Goal: Download file/media

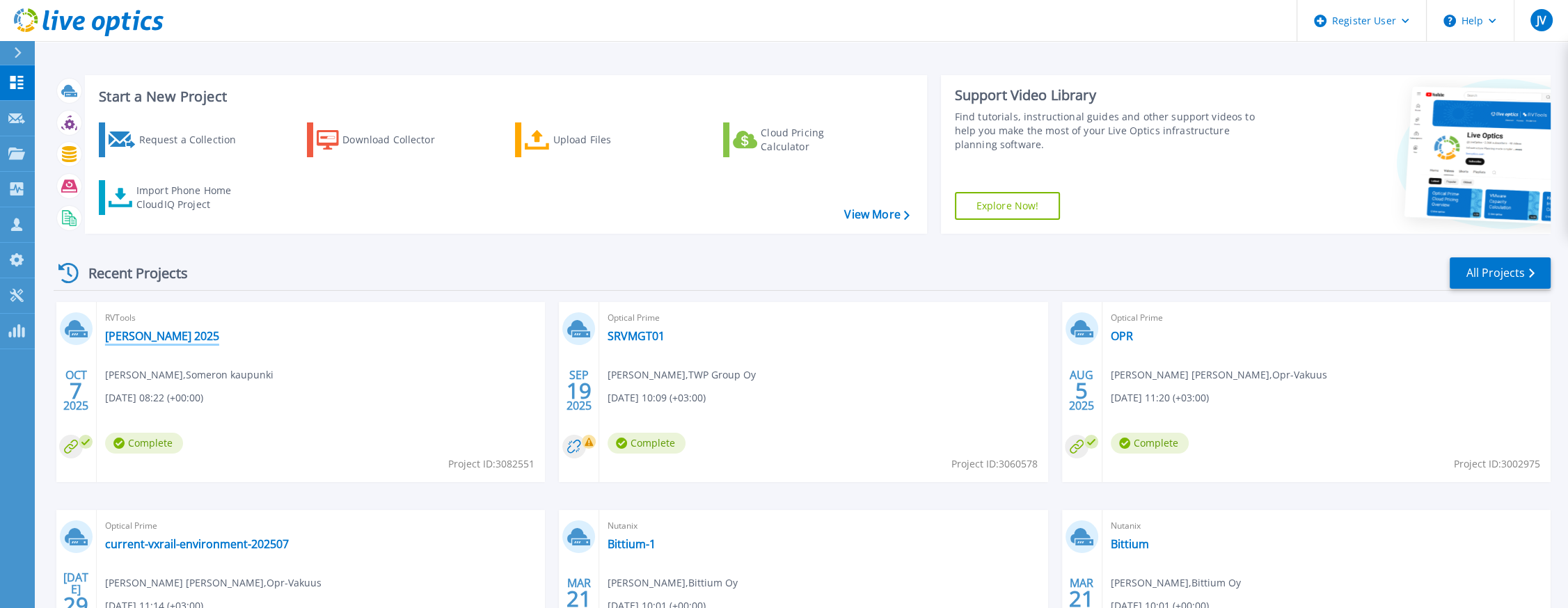
click at [155, 335] on link "[PERSON_NAME] 2025" at bounding box center [162, 335] width 114 height 14
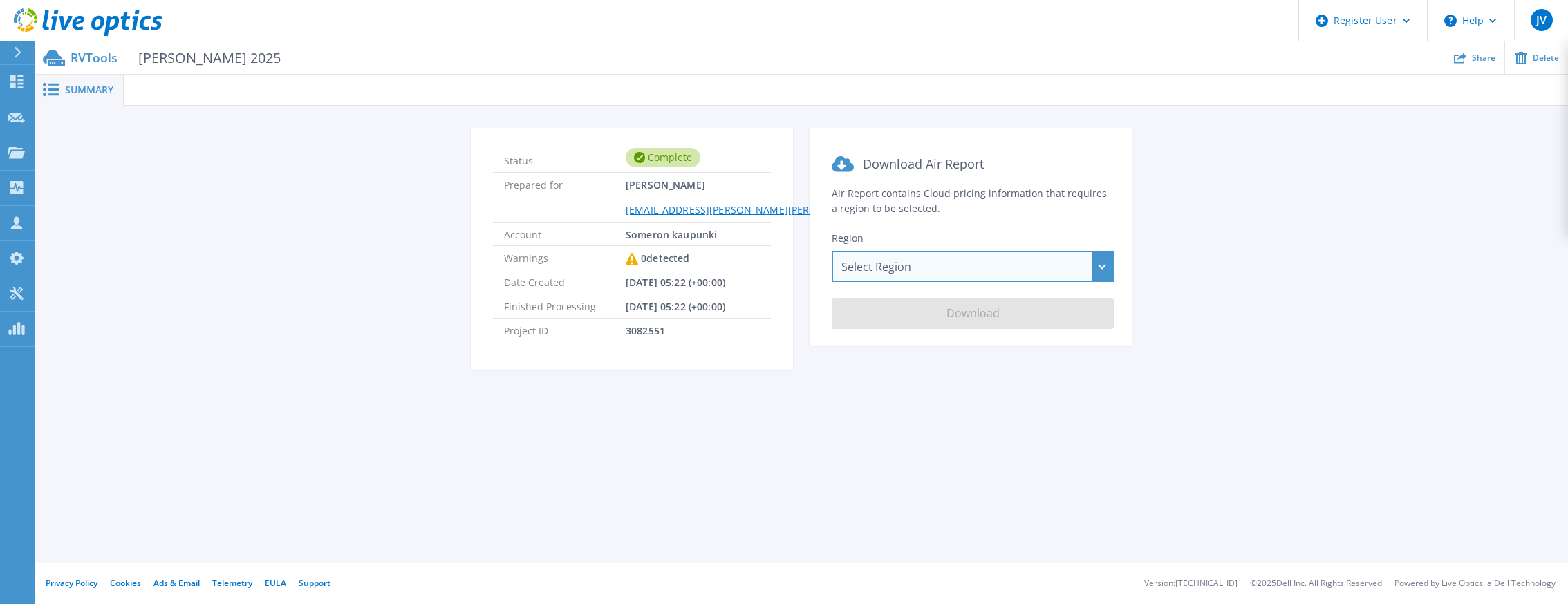
click at [1100, 260] on div "Select Region Asia Pacific (Hong Kong) Asia Pacific (Mumbai) Asia Pacific (Seou…" at bounding box center [973, 266] width 282 height 31
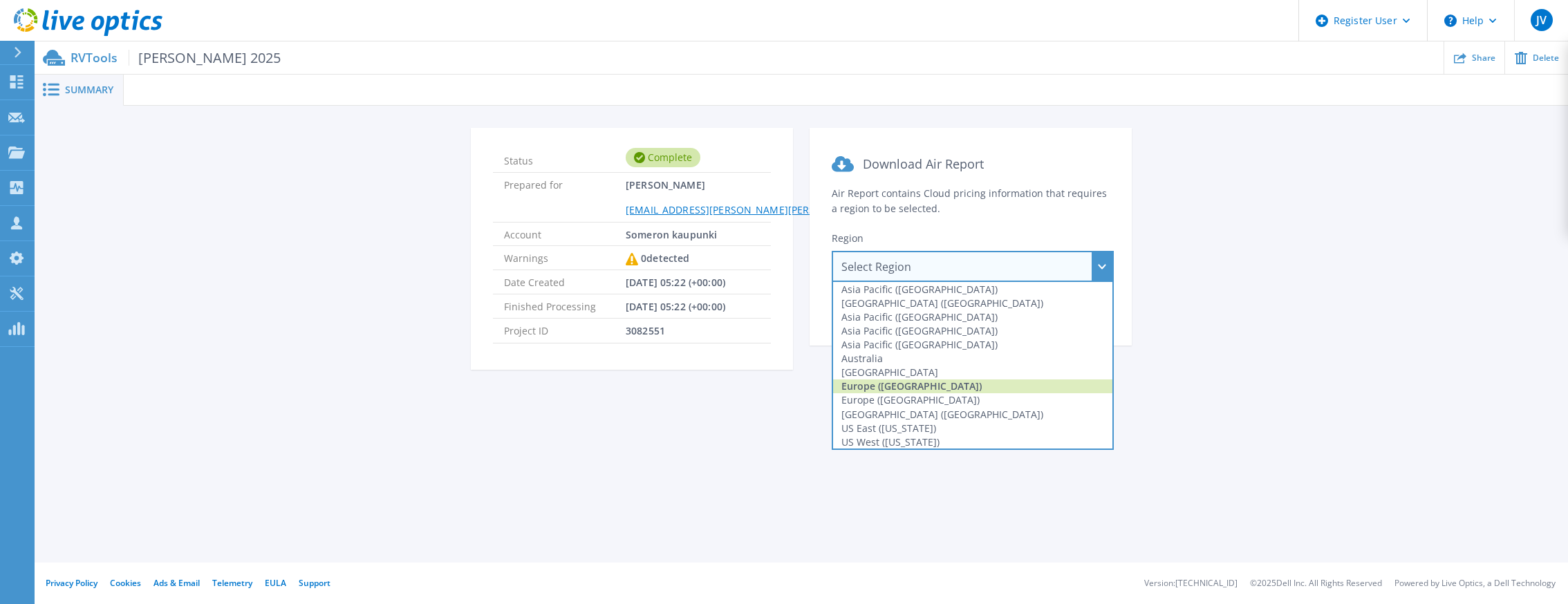
click at [916, 384] on div "Europe (Frankfurt)" at bounding box center [973, 386] width 279 height 14
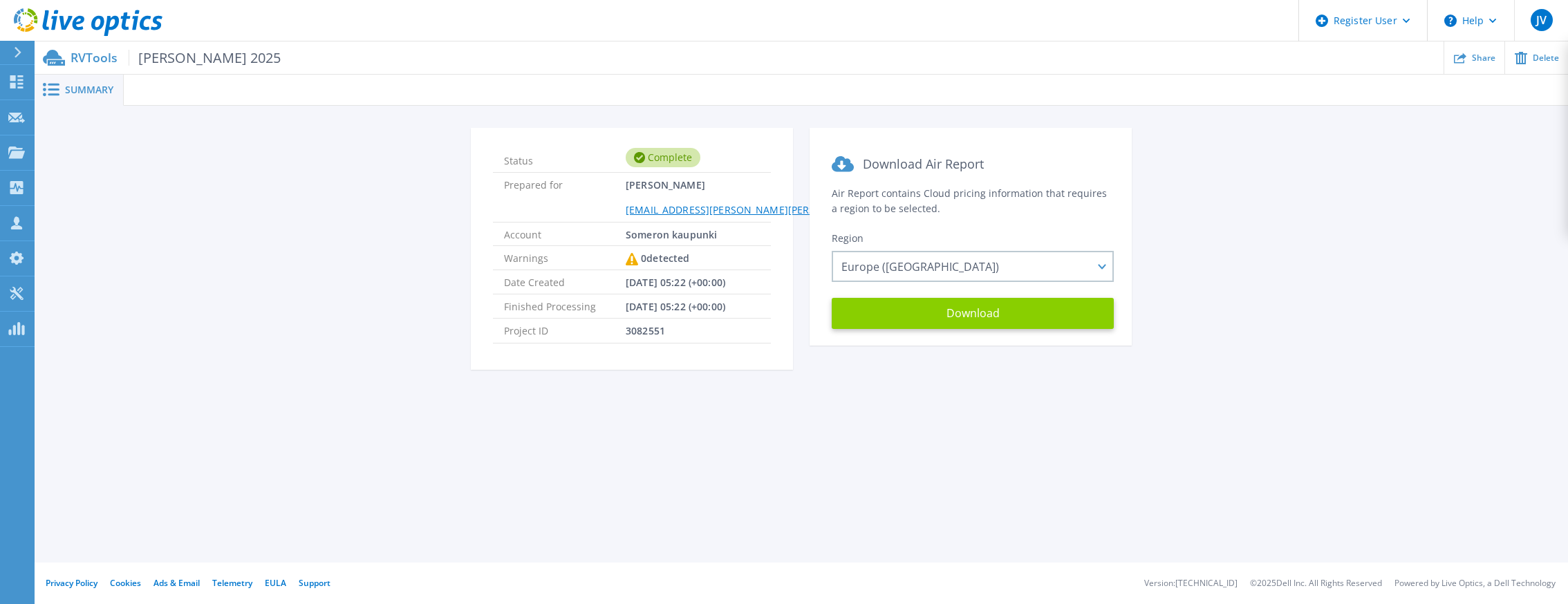
click at [944, 314] on button "Download" at bounding box center [973, 313] width 282 height 31
